Goal: Task Accomplishment & Management: Complete application form

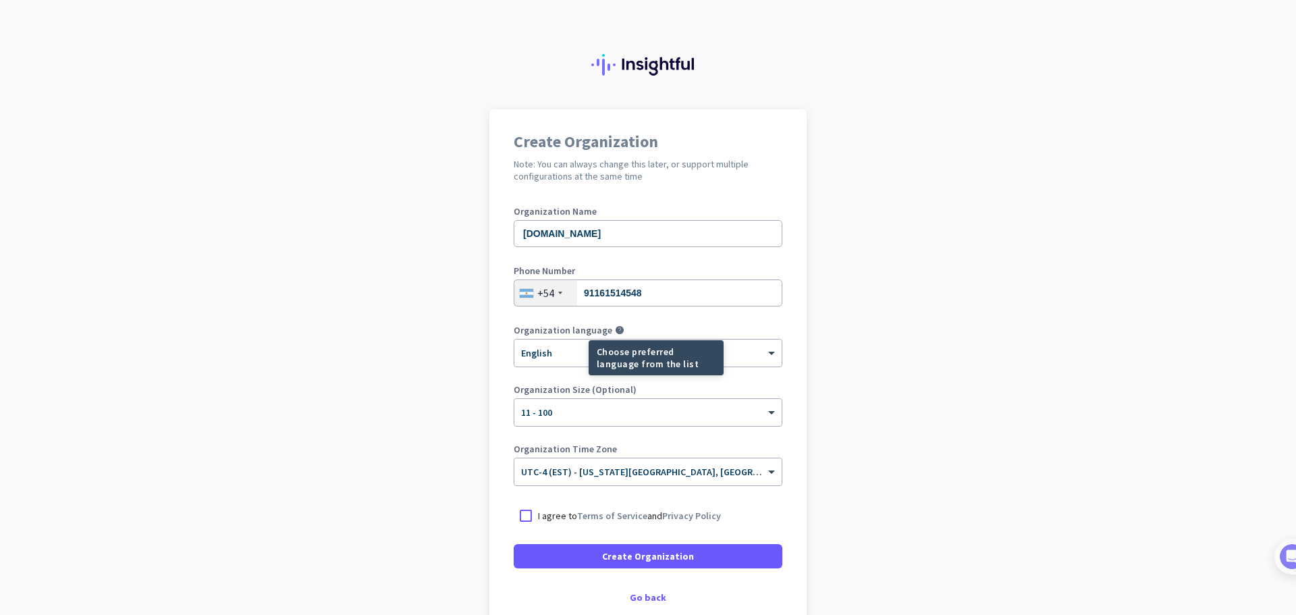
click at [551, 358] on mat-tooltip-component "Choose preferred language from the list" at bounding box center [607, 357] width 135 height 35
click at [603, 349] on div at bounding box center [647, 348] width 267 height 11
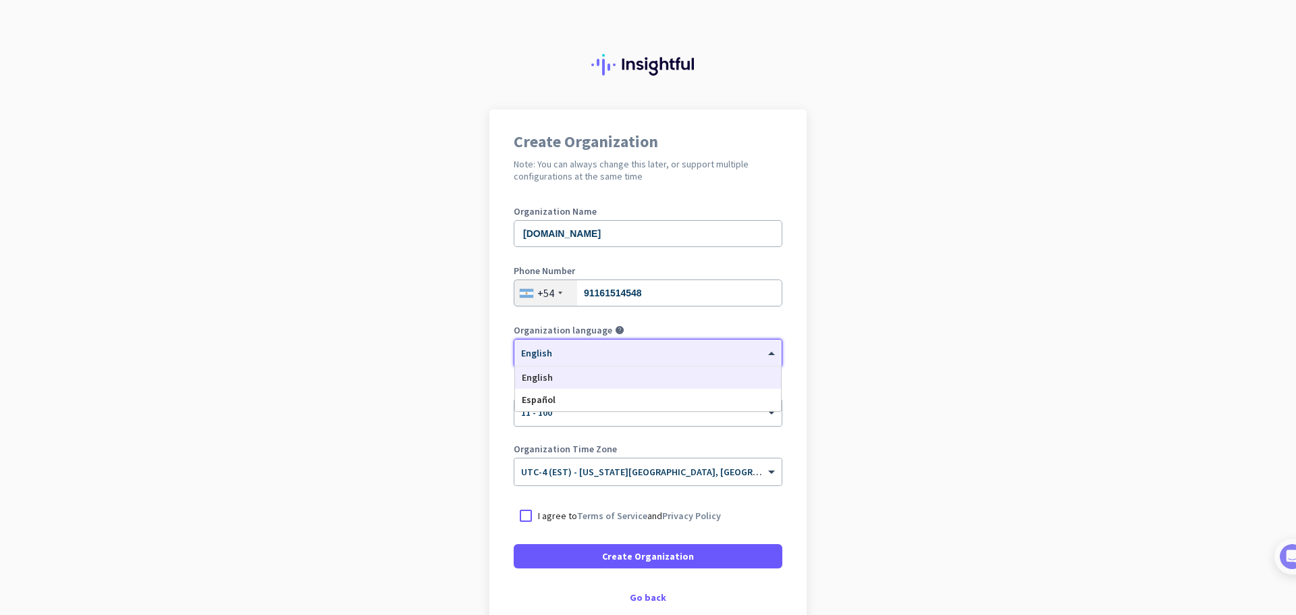
click at [441, 352] on app-onboarding-organization "Create Organization Note: You can always change this later, or support multiple…" at bounding box center [648, 401] width 1296 height 585
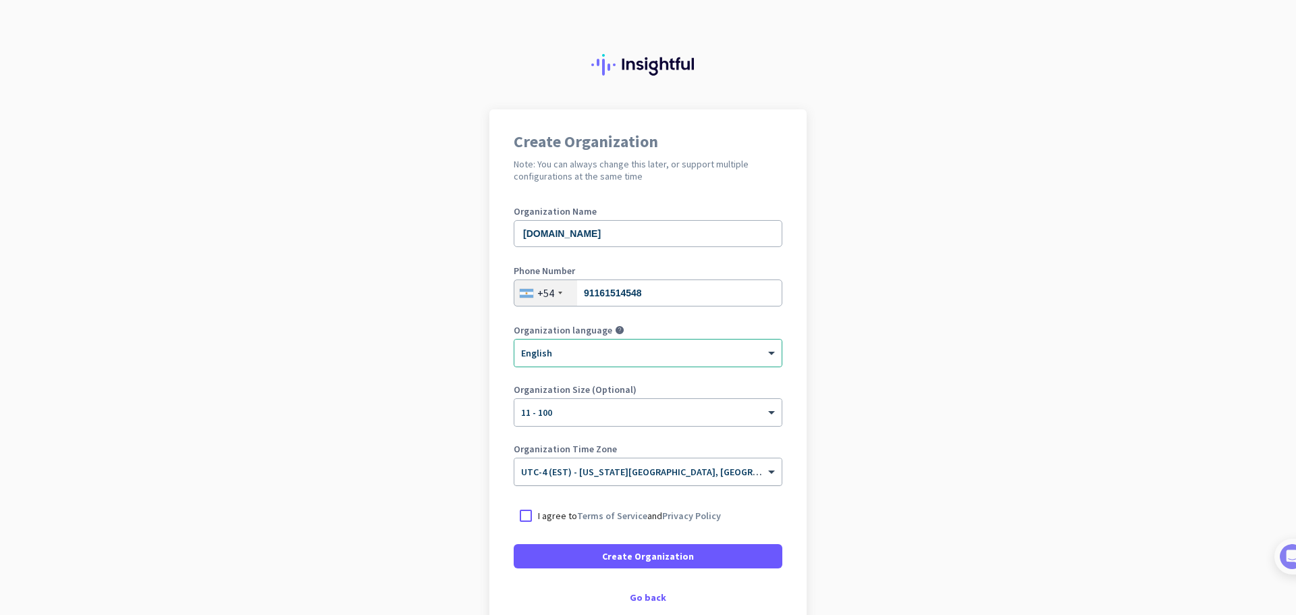
click at [569, 470] on input "text" at bounding box center [634, 467] width 227 height 10
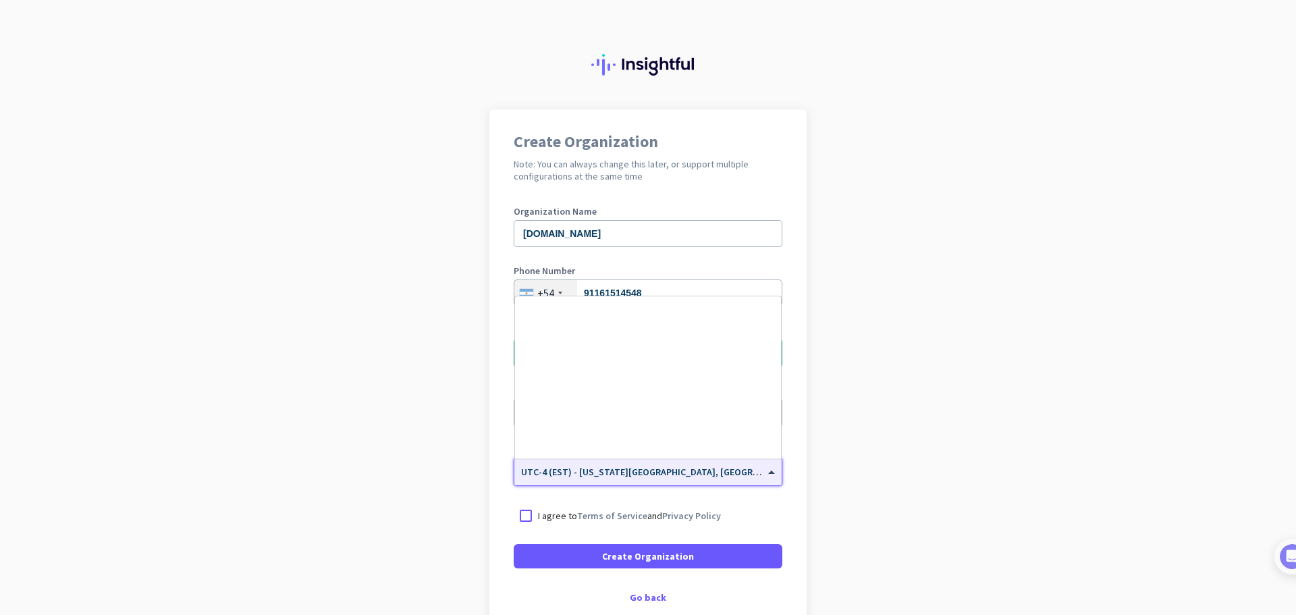
scroll to position [1582, 0]
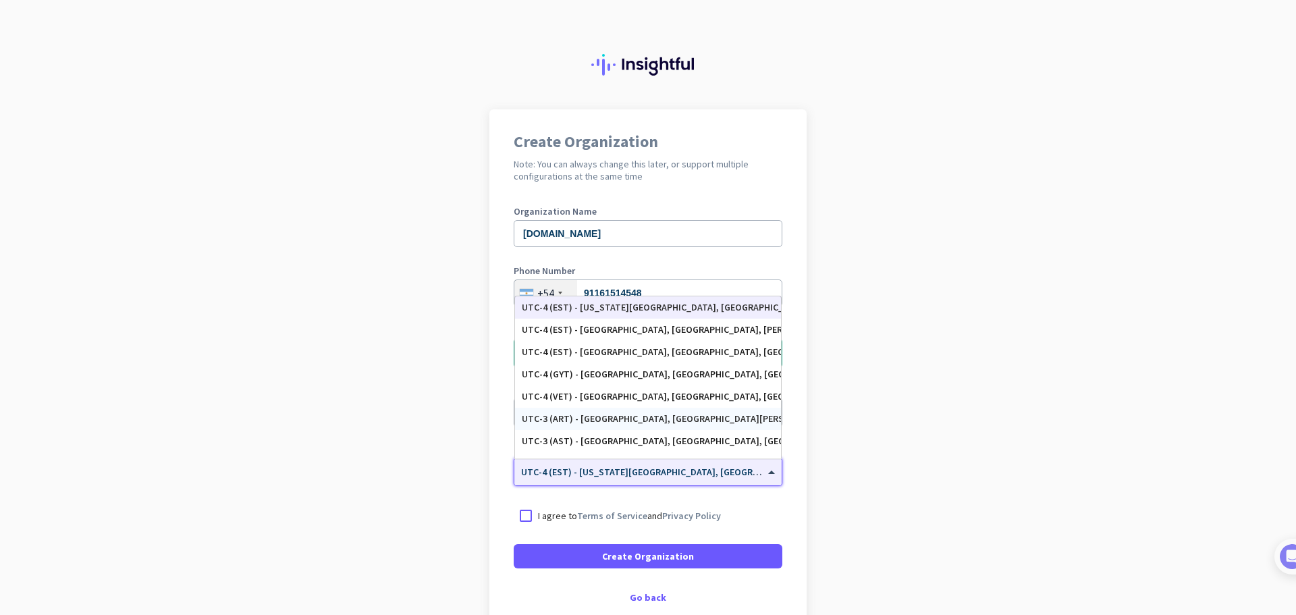
click at [610, 426] on div "UTC-3 (ART) - [GEOGRAPHIC_DATA], [GEOGRAPHIC_DATA][PERSON_NAME][GEOGRAPHIC_DATA…" at bounding box center [648, 419] width 266 height 22
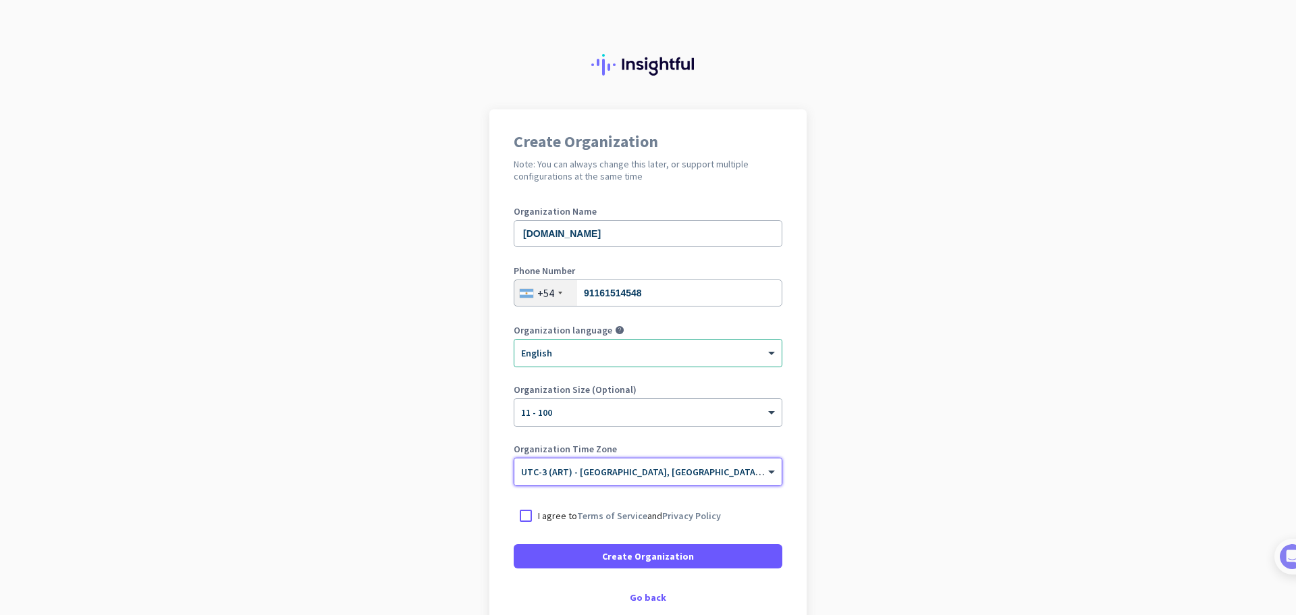
drag, startPoint x: 520, startPoint y: 520, endPoint x: 523, endPoint y: 529, distance: 8.8
click at [520, 520] on div at bounding box center [526, 516] width 24 height 24
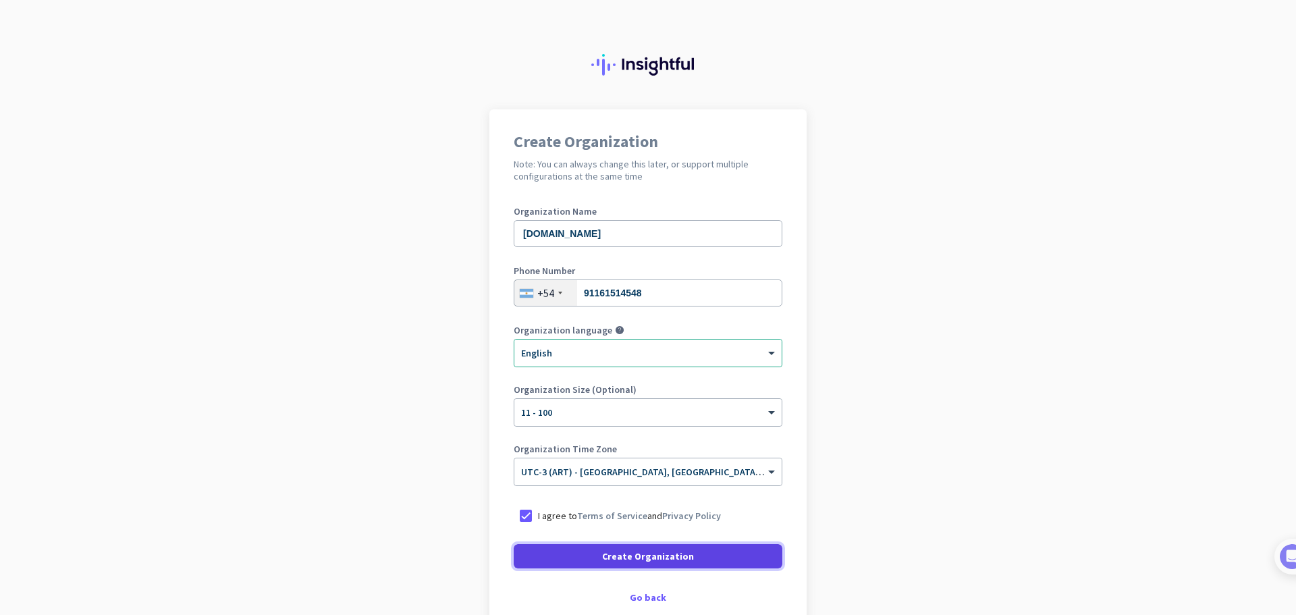
click at [562, 553] on span at bounding box center [648, 556] width 269 height 32
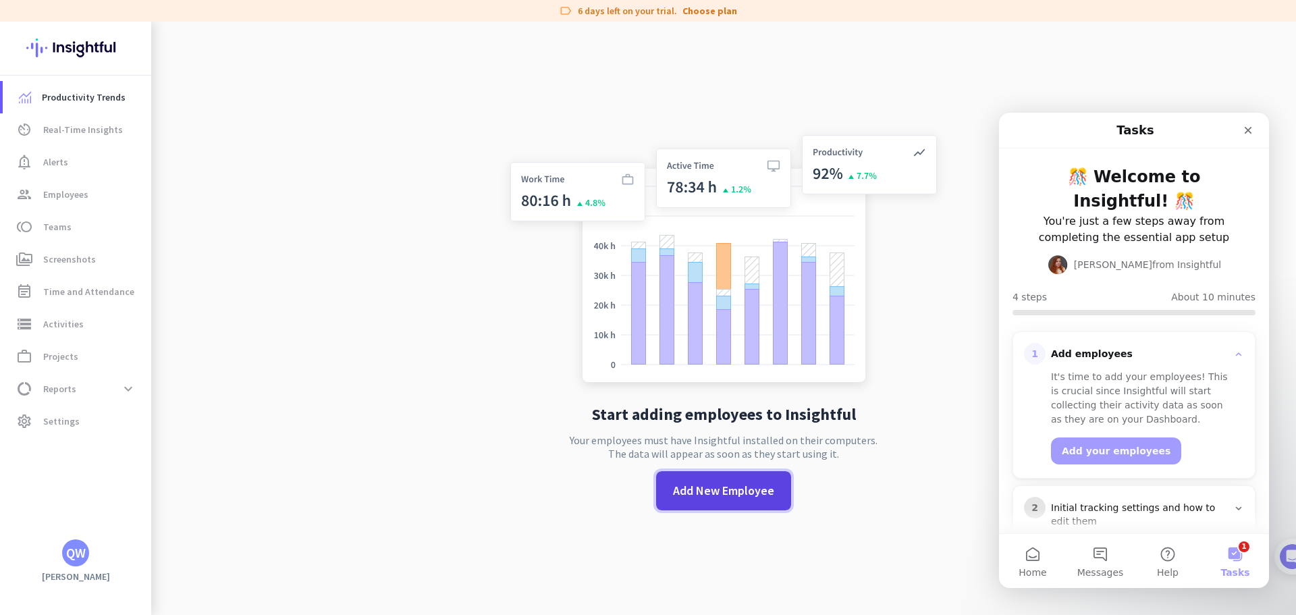
click at [757, 493] on span "Add New Employee" at bounding box center [723, 491] width 101 height 18
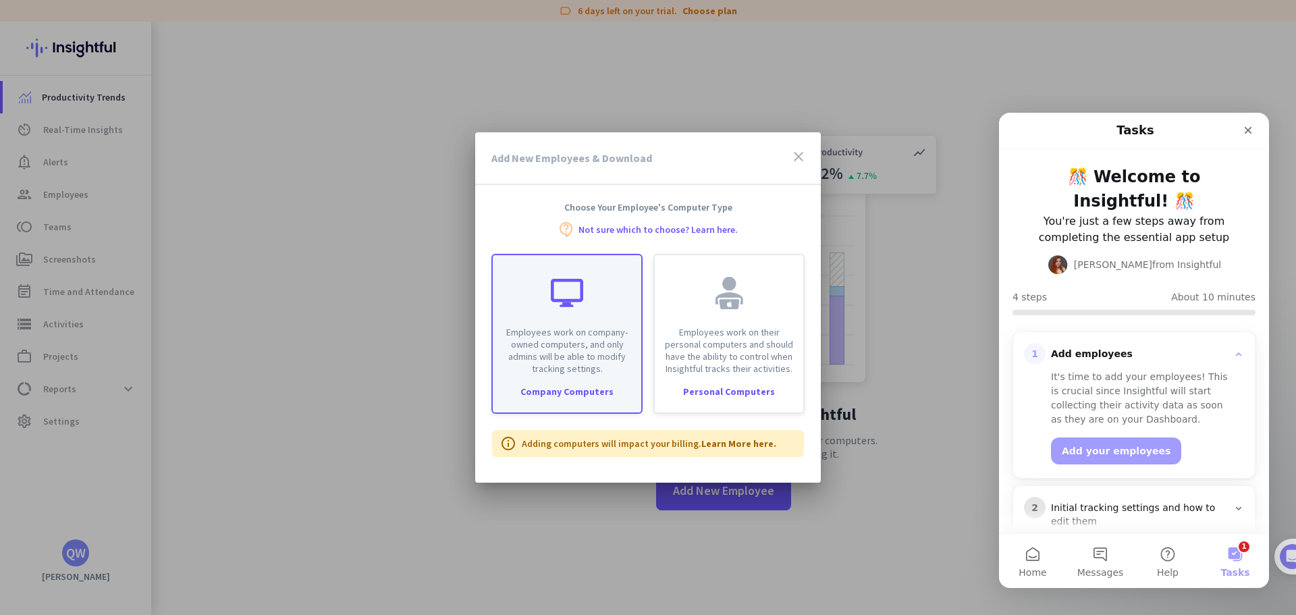
click at [601, 358] on p "Employees work on company-owned computers, and only admins will be able to modi…" at bounding box center [567, 350] width 132 height 49
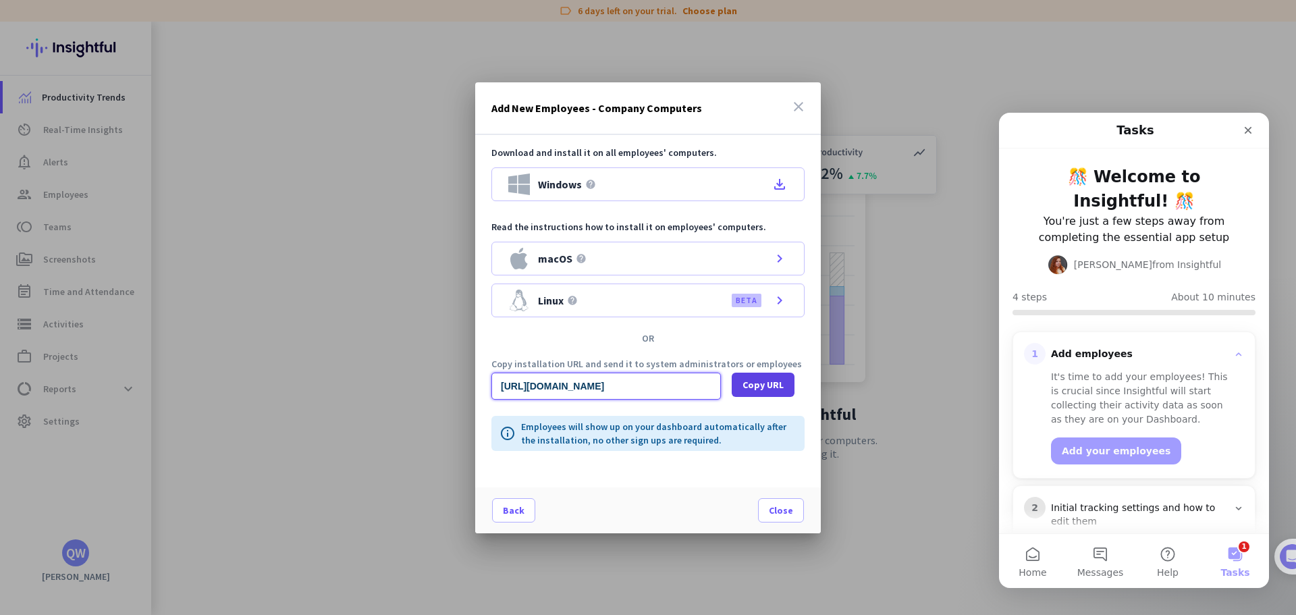
drag, startPoint x: 651, startPoint y: 390, endPoint x: 736, endPoint y: 384, distance: 85.9
click at [736, 384] on div "[URL][DOMAIN_NAME] Copy URL" at bounding box center [647, 386] width 313 height 27
click at [666, 385] on input "[URL][DOMAIN_NAME]" at bounding box center [606, 386] width 230 height 27
click at [777, 185] on icon "file_download" at bounding box center [780, 184] width 16 height 16
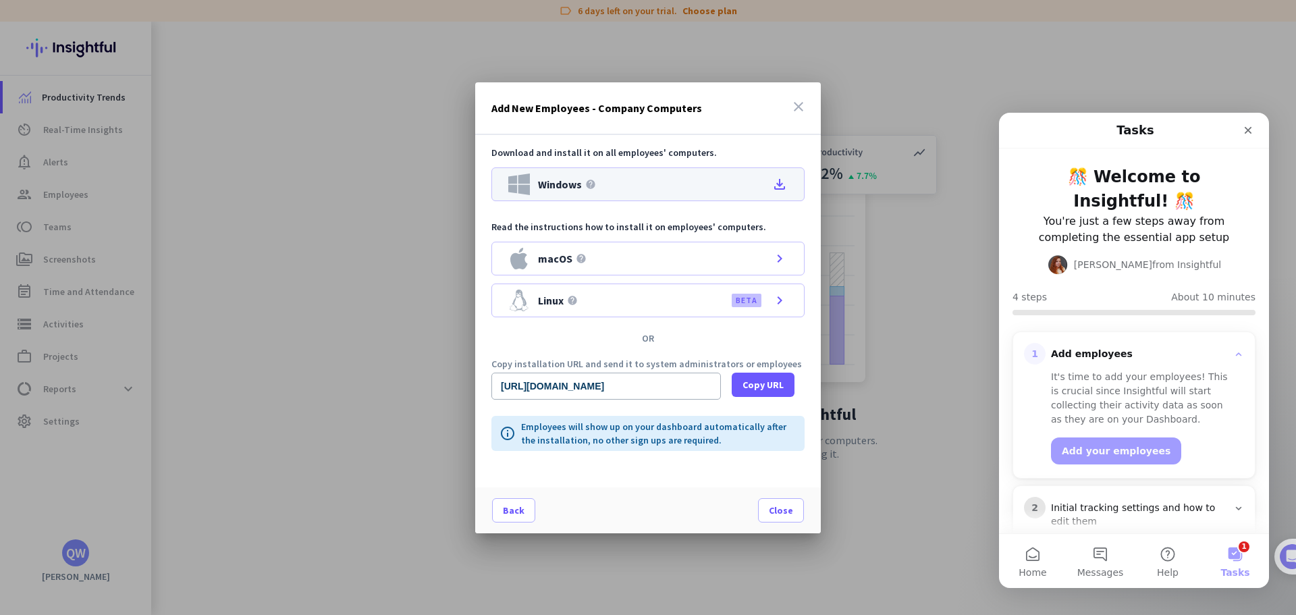
scroll to position [0, 0]
click at [799, 105] on icon "close" at bounding box center [798, 107] width 16 height 16
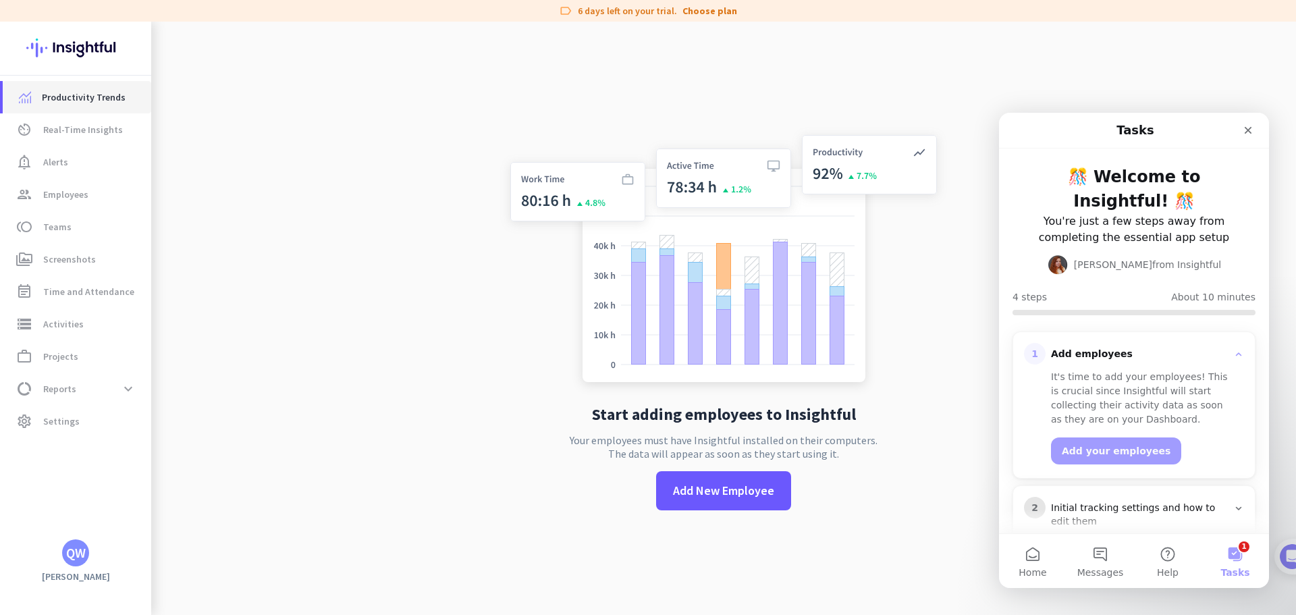
click at [74, 97] on span "Productivity Trends" at bounding box center [84, 97] width 84 height 16
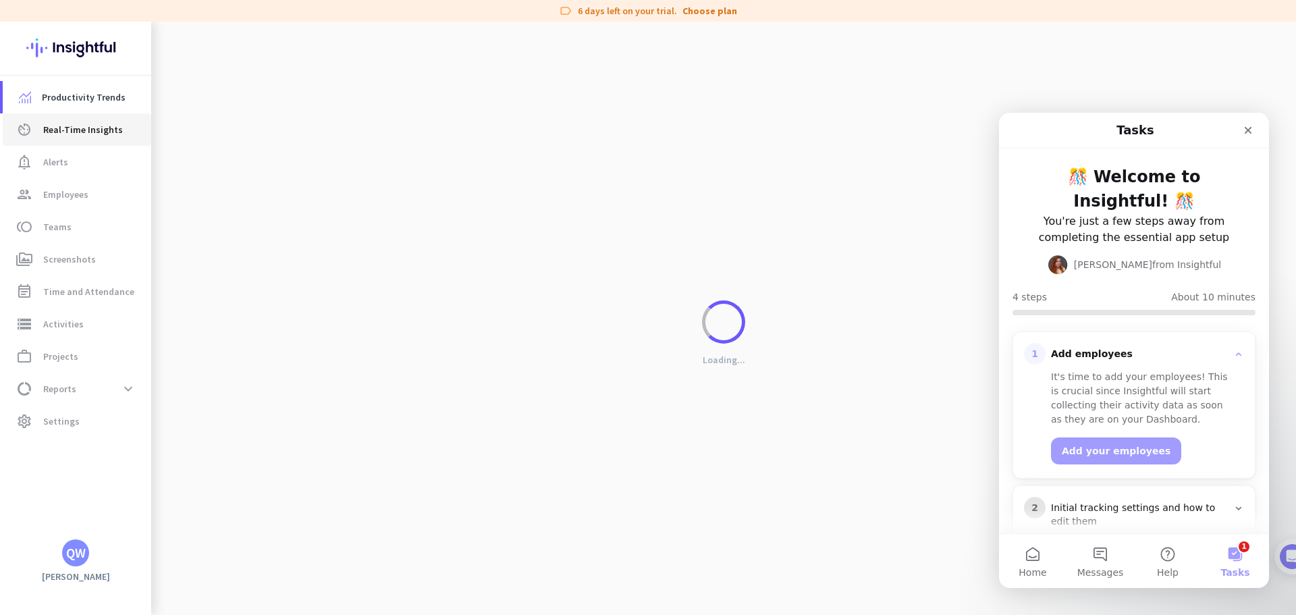
click at [79, 136] on span "Real-Time Insights" at bounding box center [83, 130] width 80 height 16
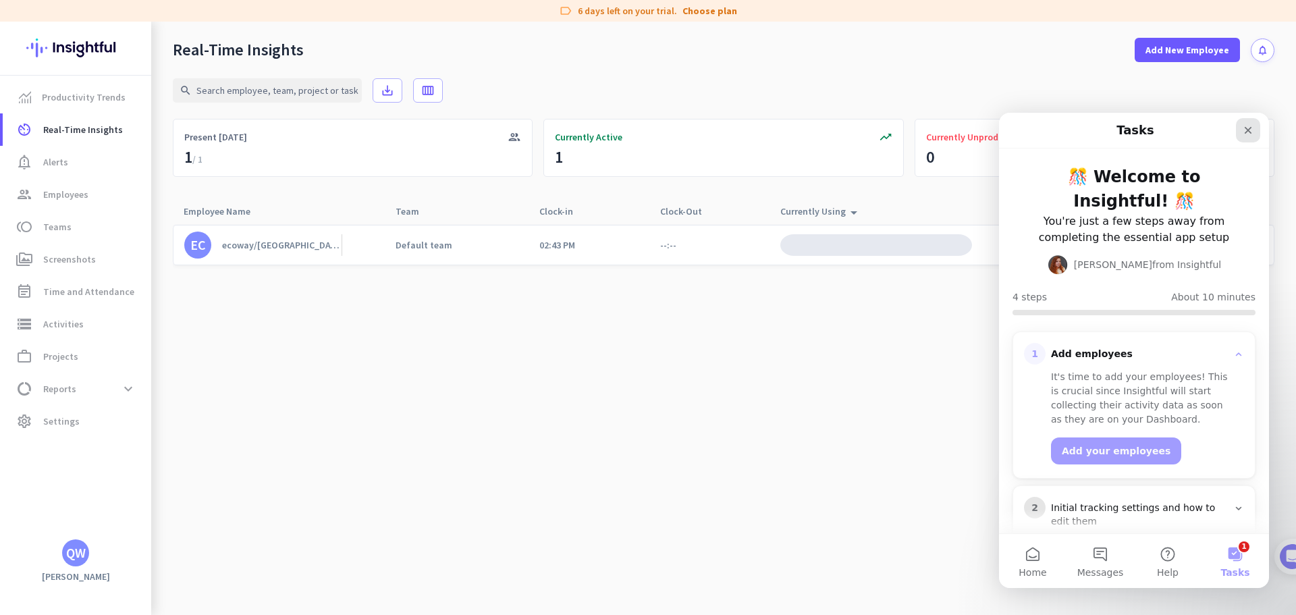
click at [1252, 126] on icon "Close" at bounding box center [1248, 130] width 11 height 11
